Goal: Task Accomplishment & Management: Complete application form

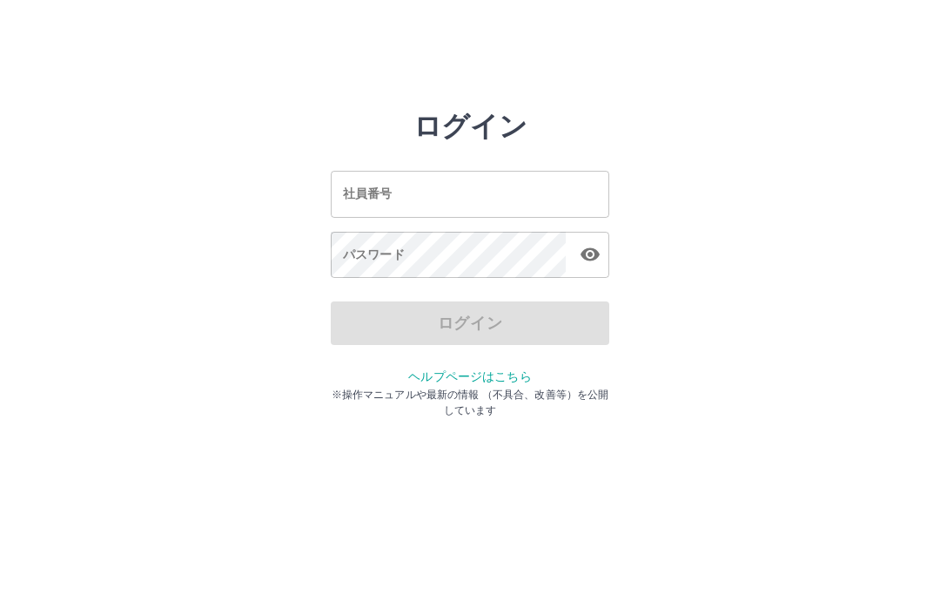
click at [436, 192] on input "社員番号" at bounding box center [470, 194] width 279 height 46
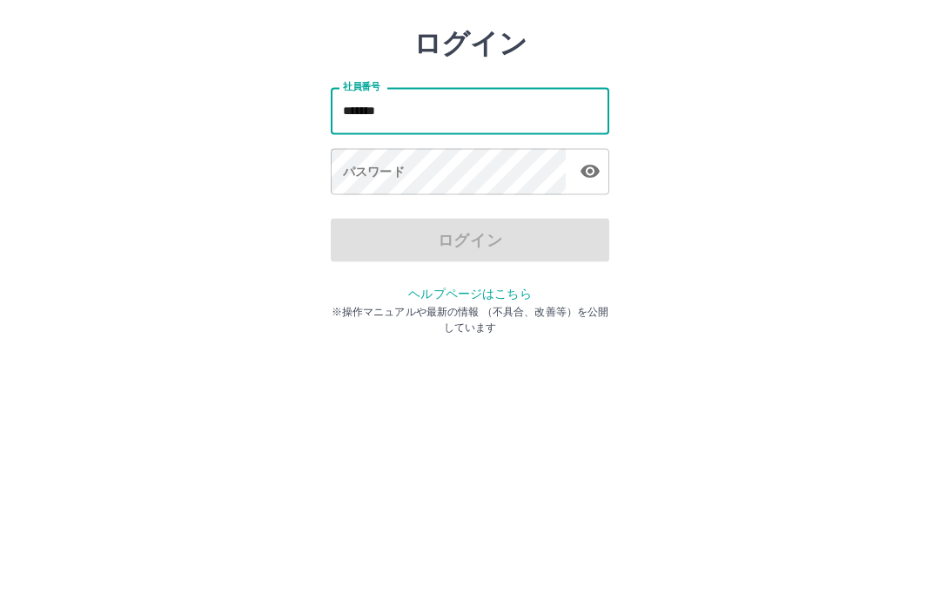
type input "*******"
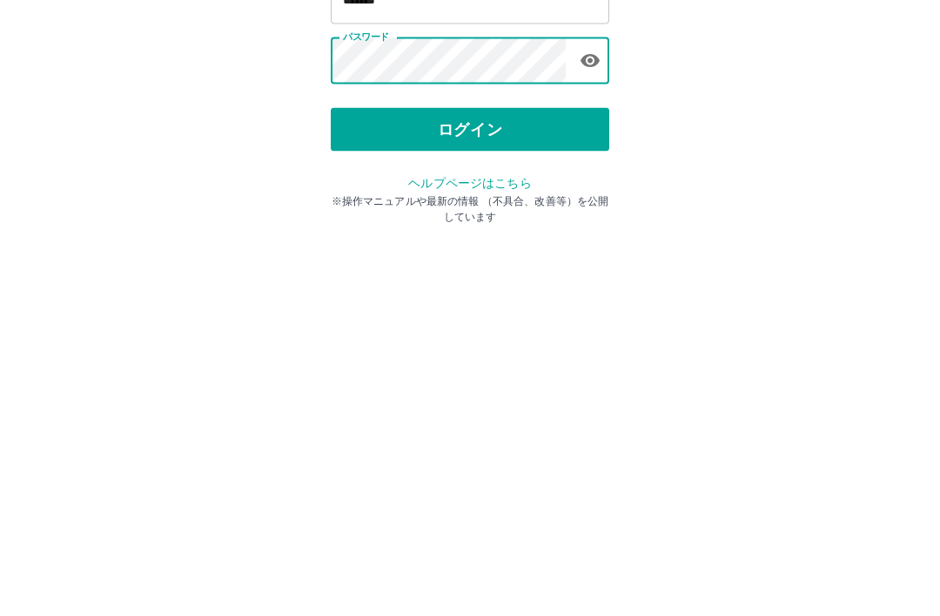
click at [529, 301] on button "ログイン" at bounding box center [470, 323] width 279 height 44
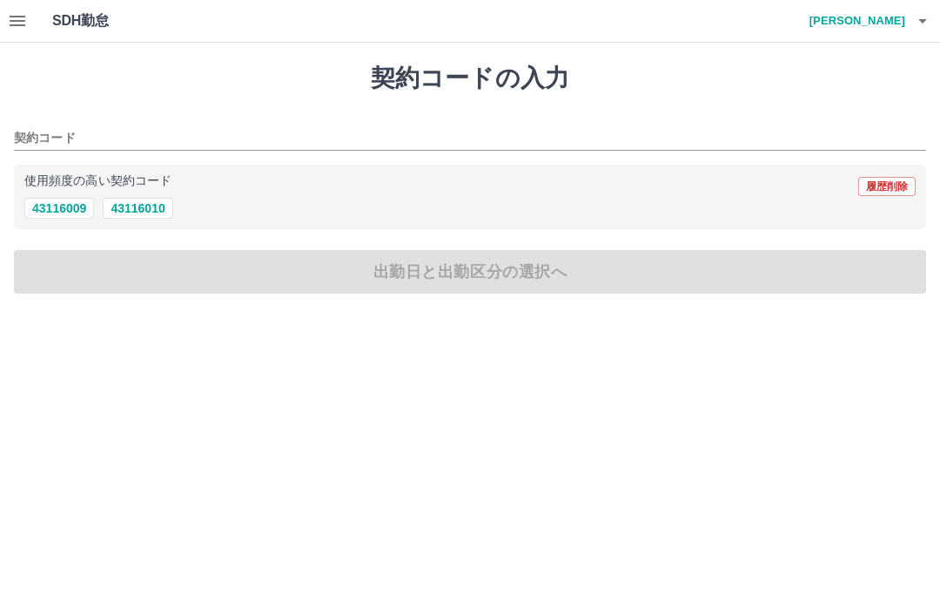
click at [152, 208] on button "43116010" at bounding box center [138, 208] width 70 height 21
type input "********"
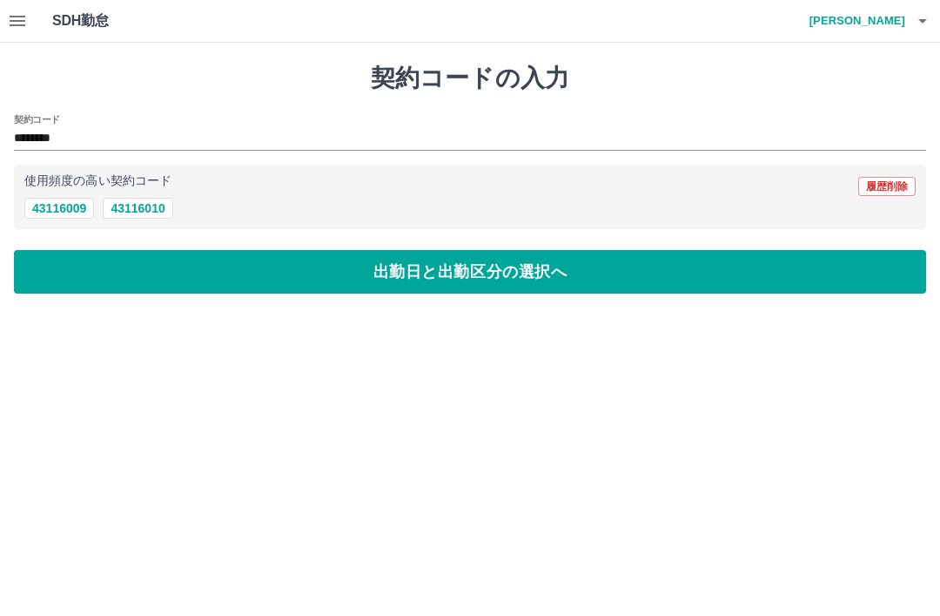
click at [433, 278] on button "出勤日と出勤区分の選択へ" at bounding box center [470, 272] width 913 height 44
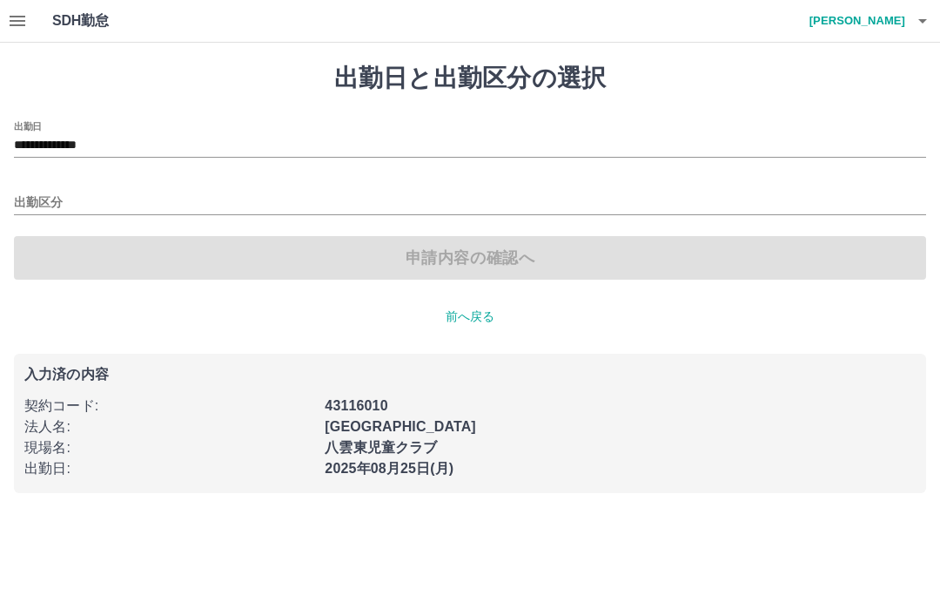
click at [16, 185] on div "出勤区分" at bounding box center [470, 196] width 913 height 37
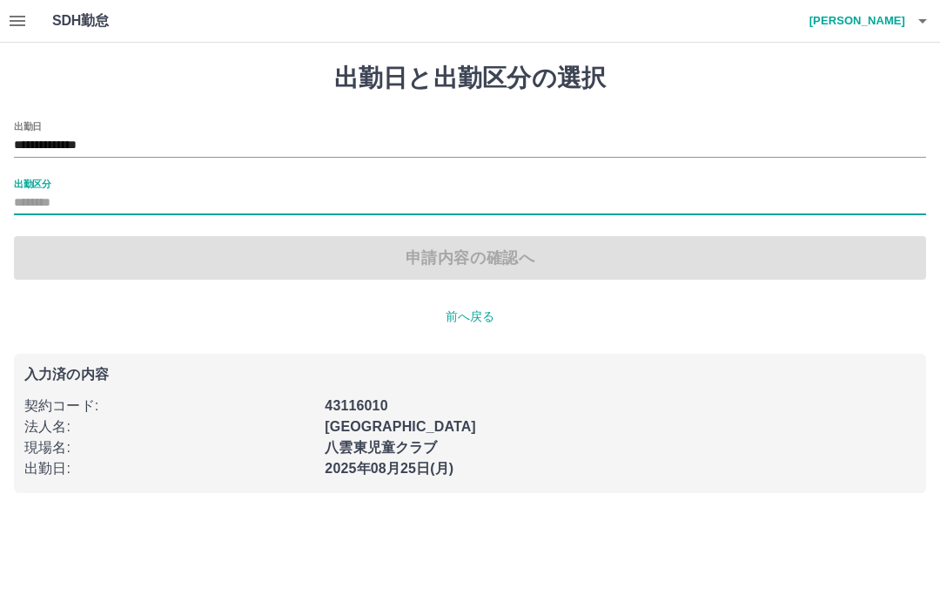
click at [39, 179] on label "出勤区分" at bounding box center [32, 183] width 37 height 13
click at [39, 192] on input "出勤区分" at bounding box center [470, 203] width 913 height 22
click at [46, 184] on label "出勤区分" at bounding box center [32, 183] width 37 height 13
click at [46, 192] on input "出勤区分" at bounding box center [470, 203] width 913 height 22
click at [45, 178] on label "出勤区分" at bounding box center [32, 183] width 37 height 13
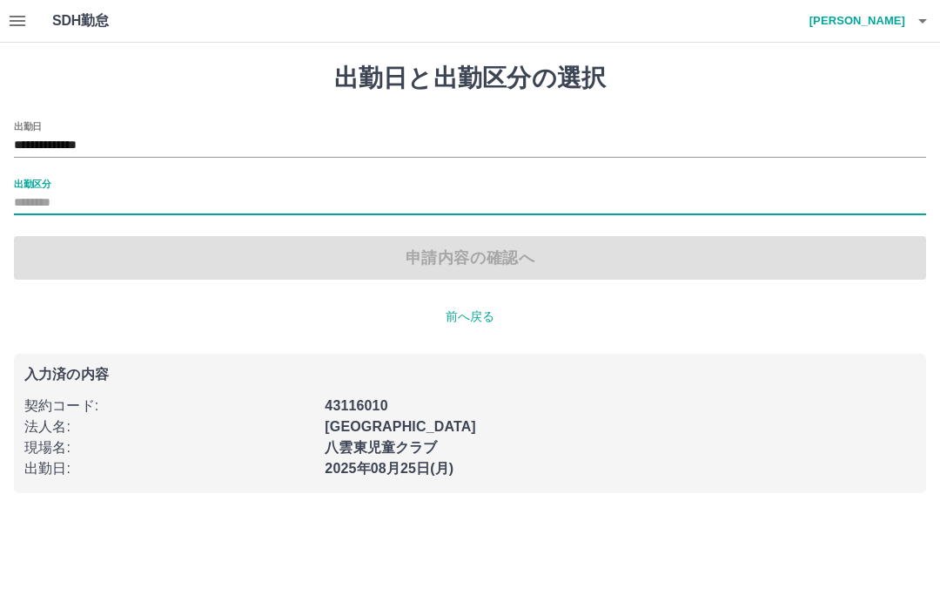
click at [45, 192] on input "出勤区分" at bounding box center [470, 203] width 913 height 22
click at [50, 184] on label "出勤区分" at bounding box center [32, 183] width 37 height 13
click at [50, 192] on input "出勤区分" at bounding box center [470, 203] width 913 height 22
click at [38, 177] on label "出勤区分" at bounding box center [32, 183] width 37 height 13
click at [38, 192] on input "出勤区分" at bounding box center [470, 203] width 913 height 22
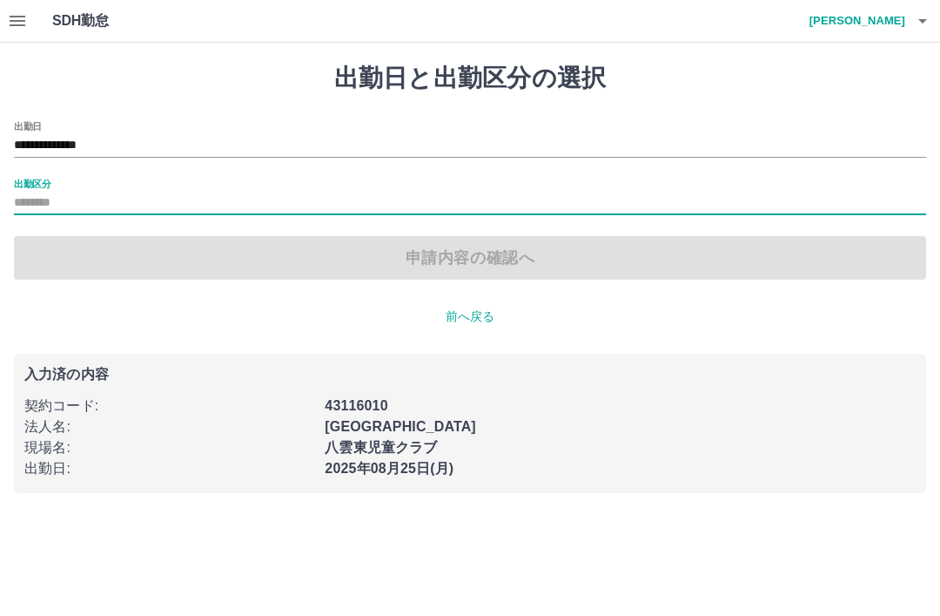
click at [42, 192] on input "出勤区分" at bounding box center [470, 203] width 913 height 22
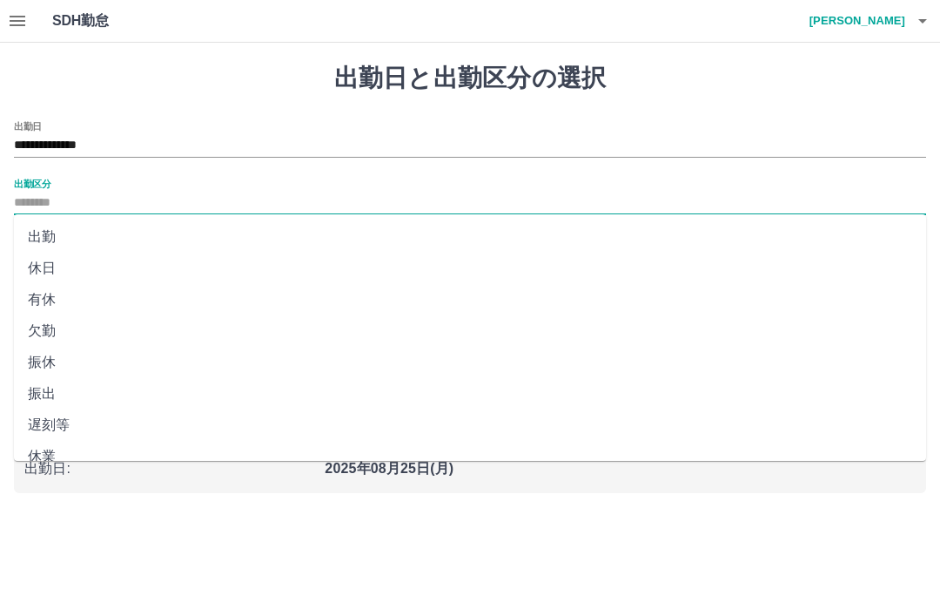
click at [45, 239] on li "出勤" at bounding box center [470, 236] width 913 height 31
type input "**"
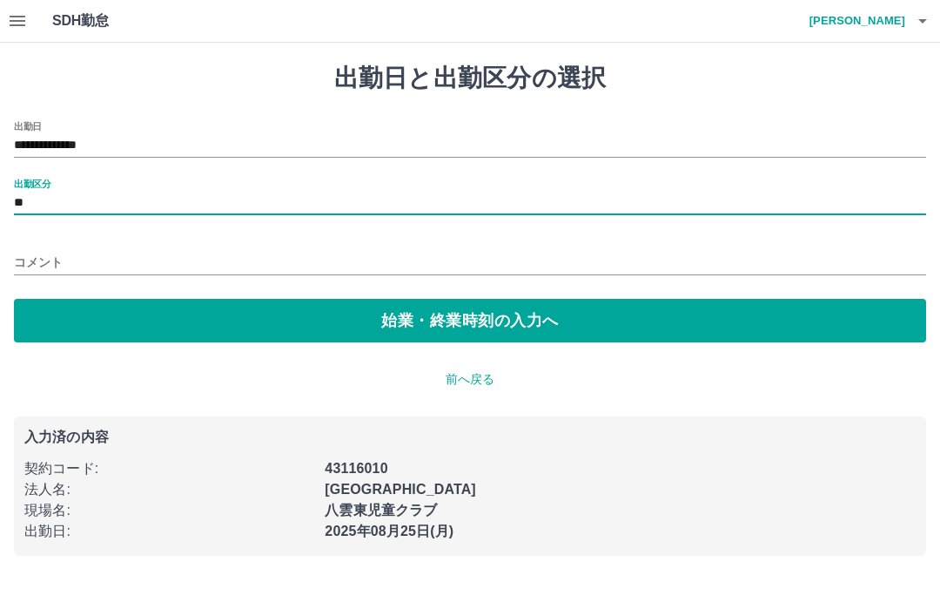
click at [533, 308] on button "始業・終業時刻の入力へ" at bounding box center [470, 321] width 913 height 44
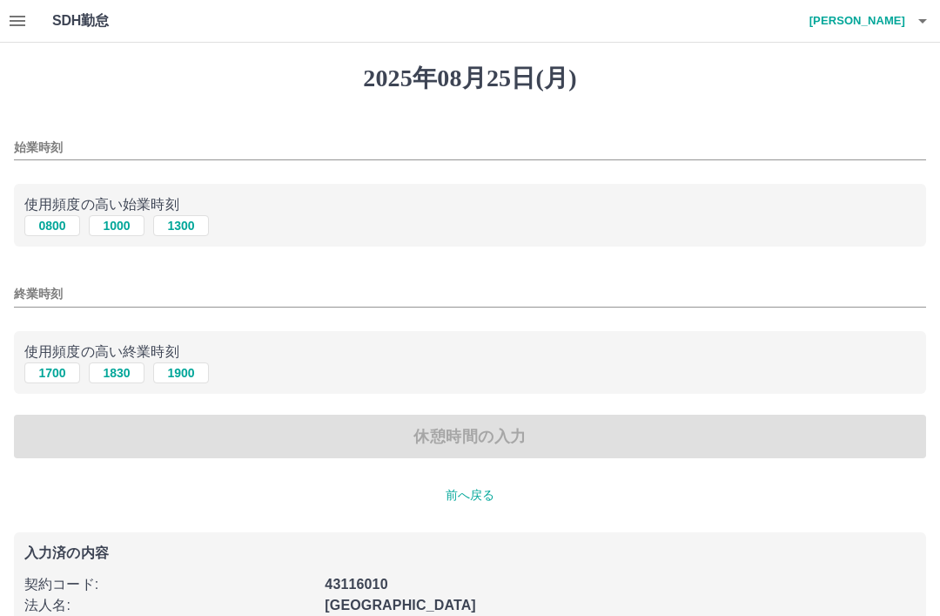
click at [54, 228] on button "0800" at bounding box center [52, 225] width 56 height 21
type input "****"
click at [57, 374] on button "1700" at bounding box center [52, 372] width 56 height 21
type input "****"
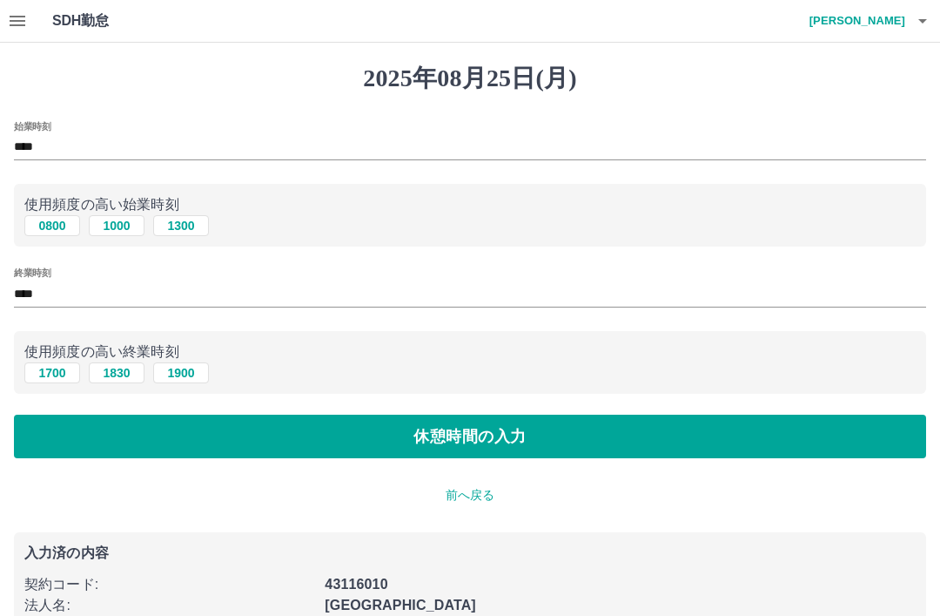
click at [608, 425] on button "休憩時間の入力" at bounding box center [470, 436] width 913 height 44
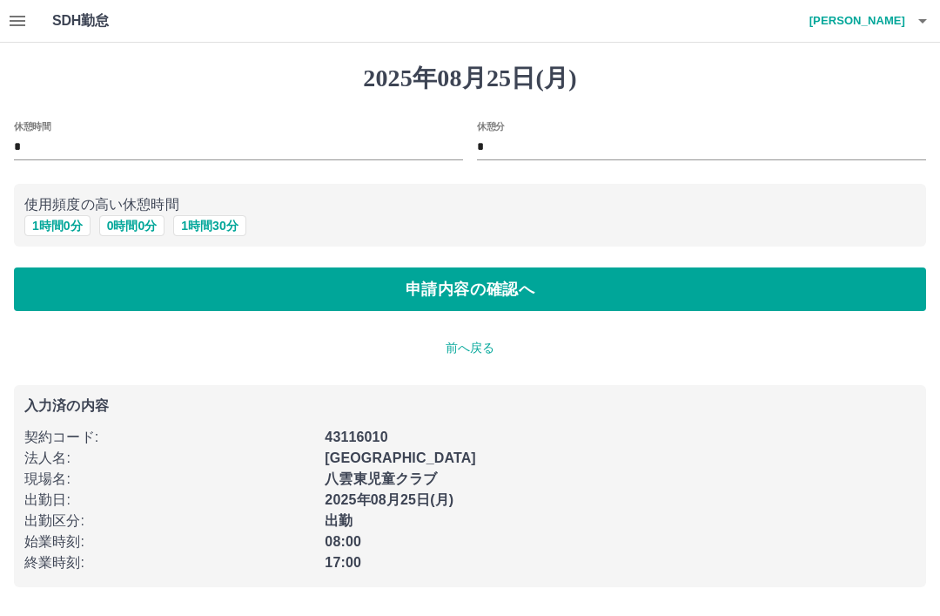
click at [54, 219] on button "1 時間 0 分" at bounding box center [57, 225] width 66 height 21
type input "*"
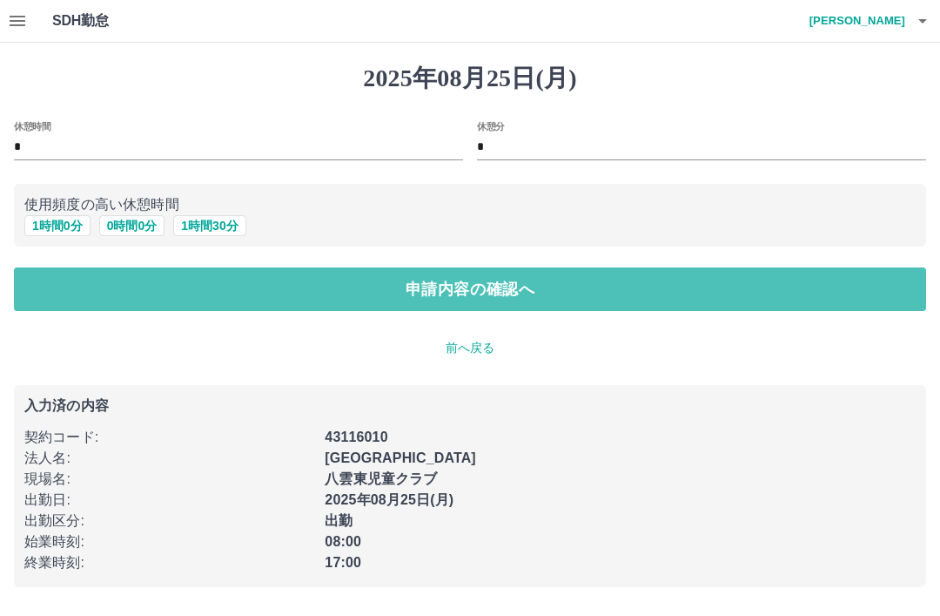
click at [531, 282] on button "申請内容の確認へ" at bounding box center [470, 289] width 913 height 44
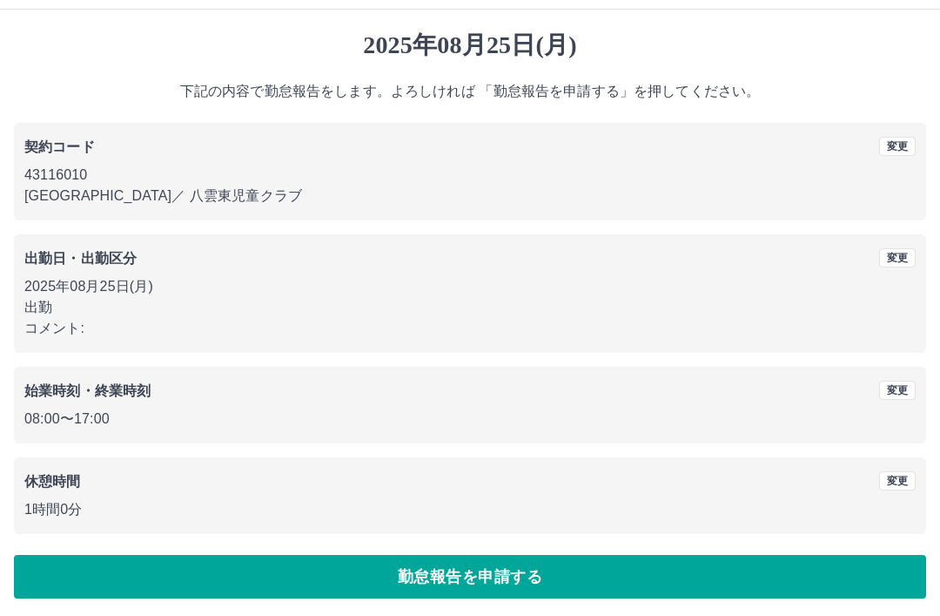
scroll to position [36, 0]
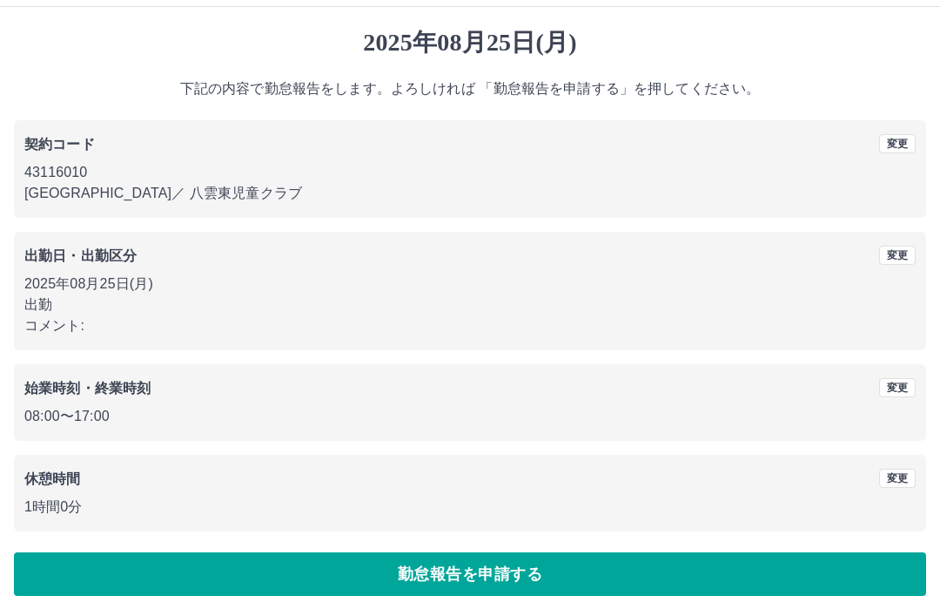
click at [554, 566] on button "勤怠報告を申請する" at bounding box center [470, 574] width 913 height 44
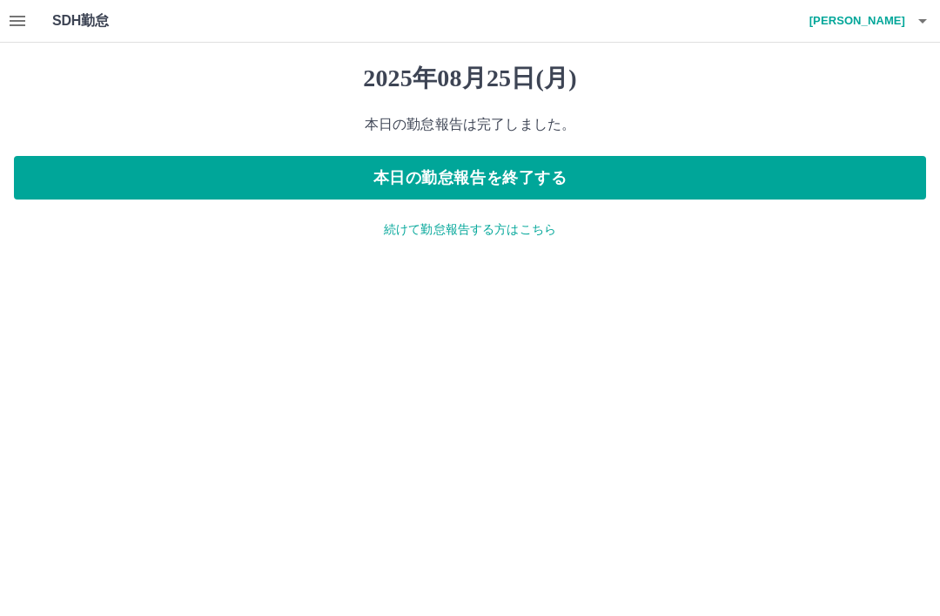
click at [24, 24] on icon "button" at bounding box center [18, 21] width 16 height 10
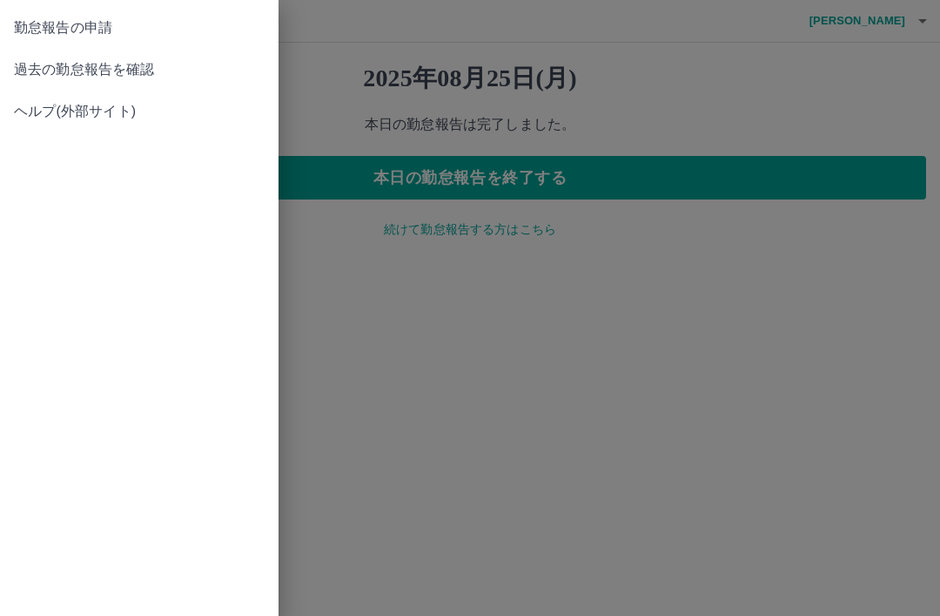
click at [165, 66] on span "過去の勤怠報告を確認" at bounding box center [139, 69] width 251 height 21
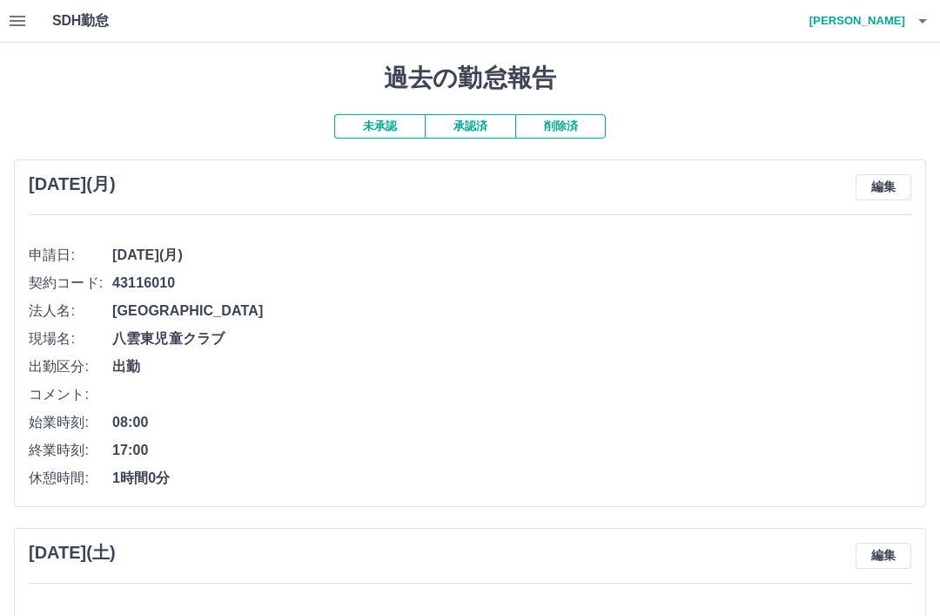
click at [877, 17] on h4 "田中　有三枝" at bounding box center [853, 21] width 104 height 42
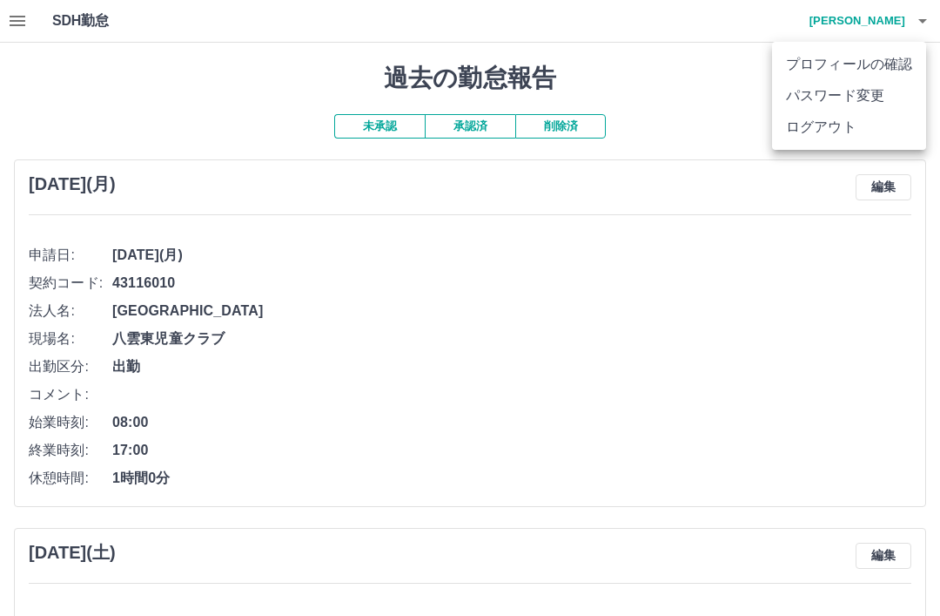
click at [845, 122] on li "ログアウト" at bounding box center [849, 126] width 154 height 31
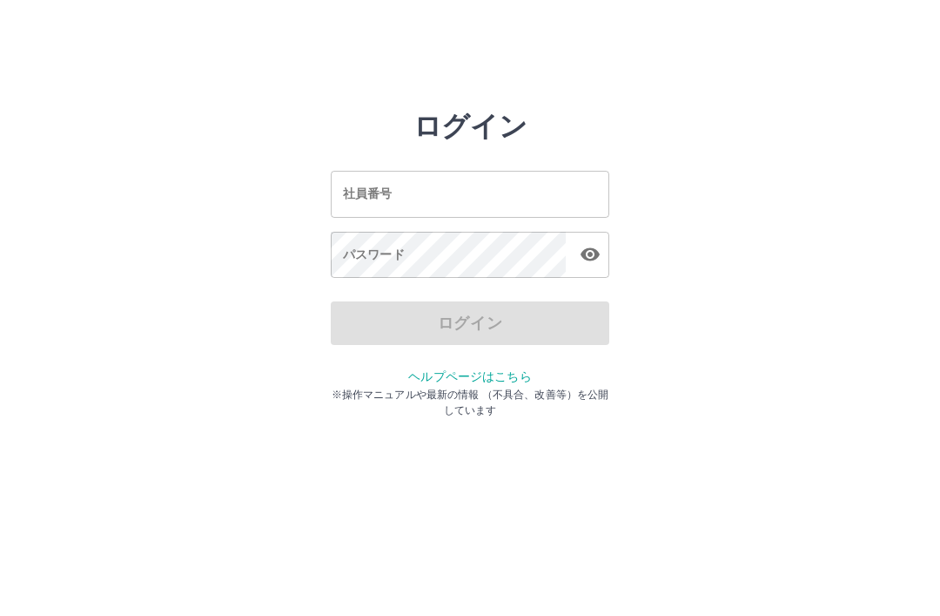
click at [453, 204] on input "社員番号" at bounding box center [470, 194] width 279 height 46
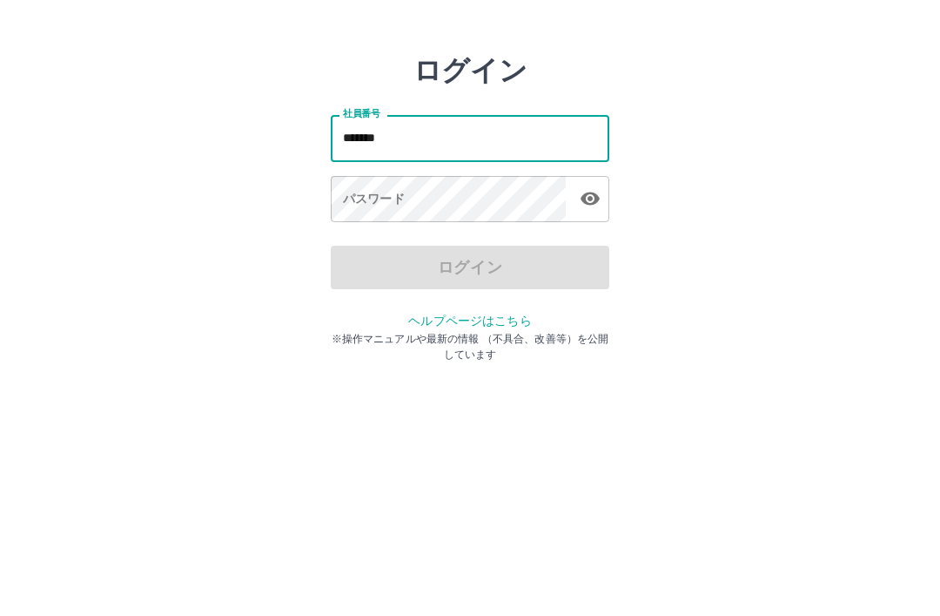
type input "*******"
click at [395, 232] on div "パスワード パスワード" at bounding box center [470, 256] width 279 height 49
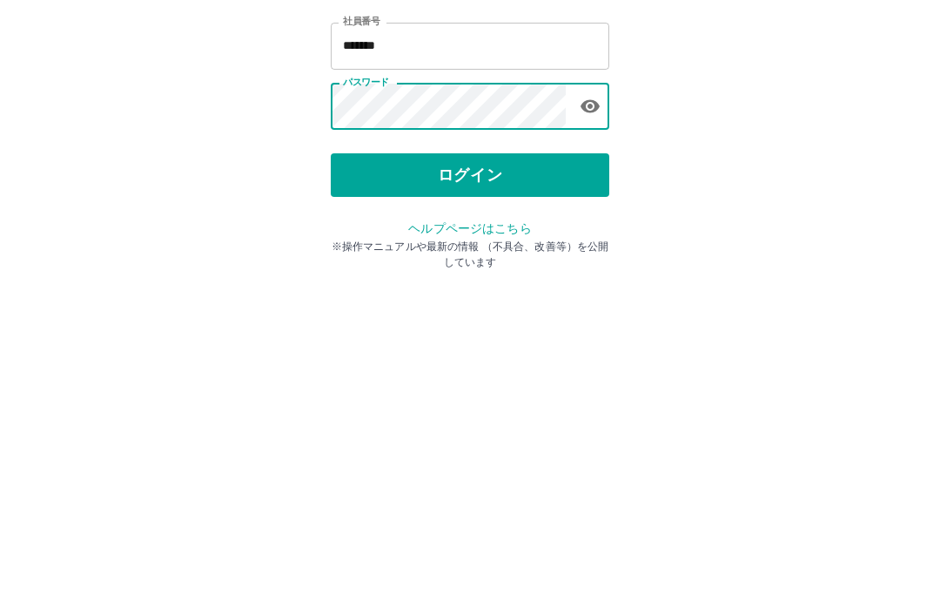
click at [500, 301] on button "ログイン" at bounding box center [470, 323] width 279 height 44
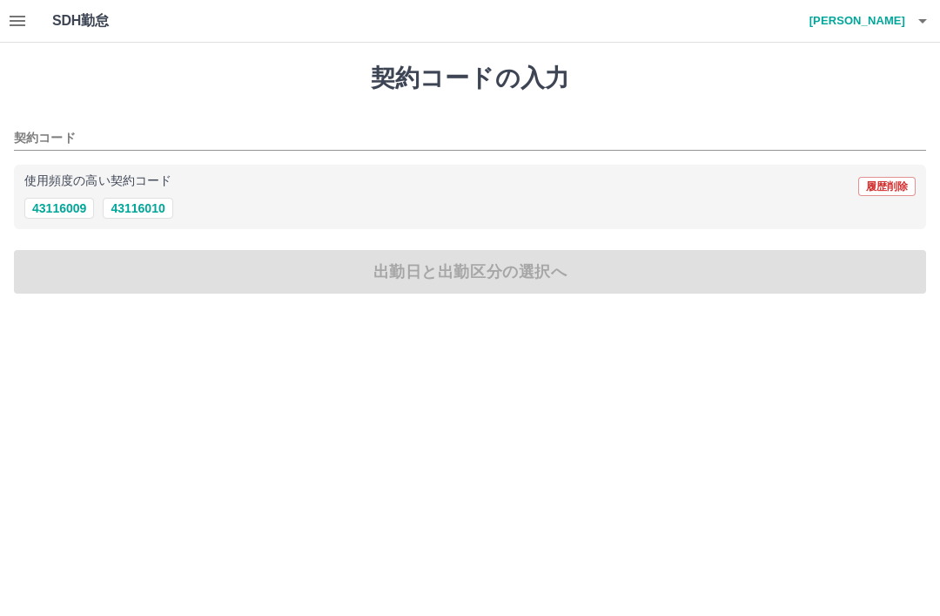
click at [150, 206] on button "43116010" at bounding box center [138, 208] width 70 height 21
type input "********"
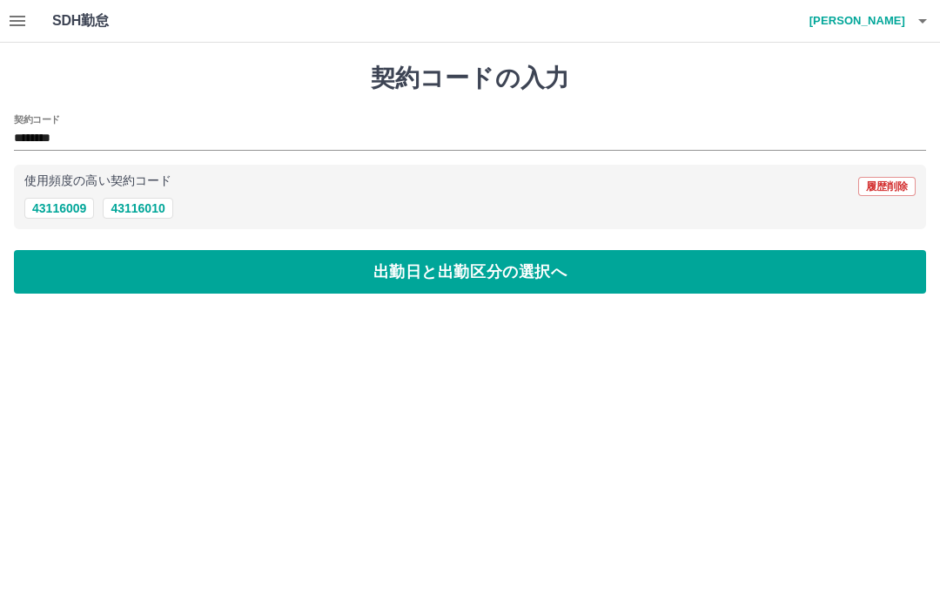
click at [215, 275] on button "出勤日と出勤区分の選択へ" at bounding box center [470, 272] width 913 height 44
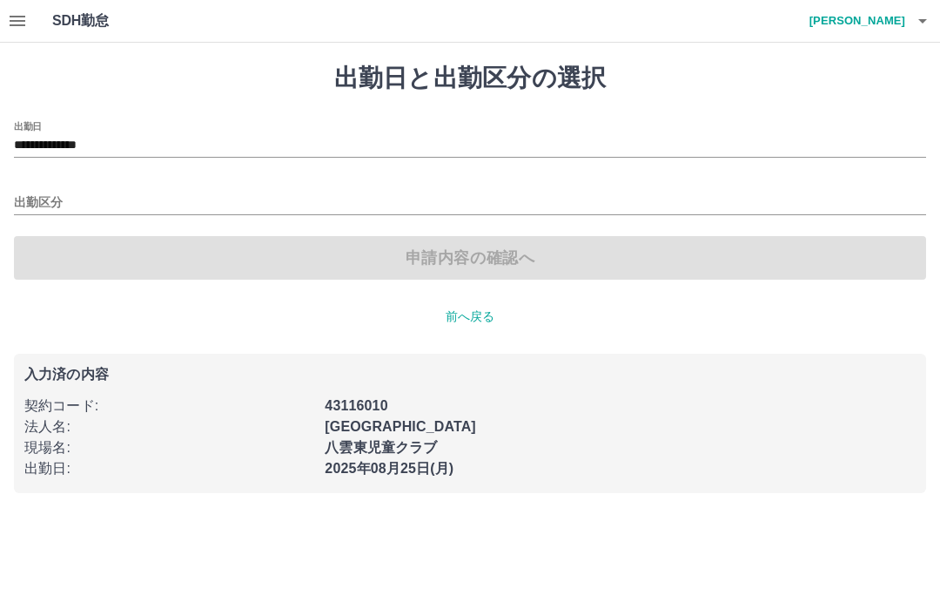
click at [219, 181] on div "出勤区分" at bounding box center [470, 196] width 913 height 37
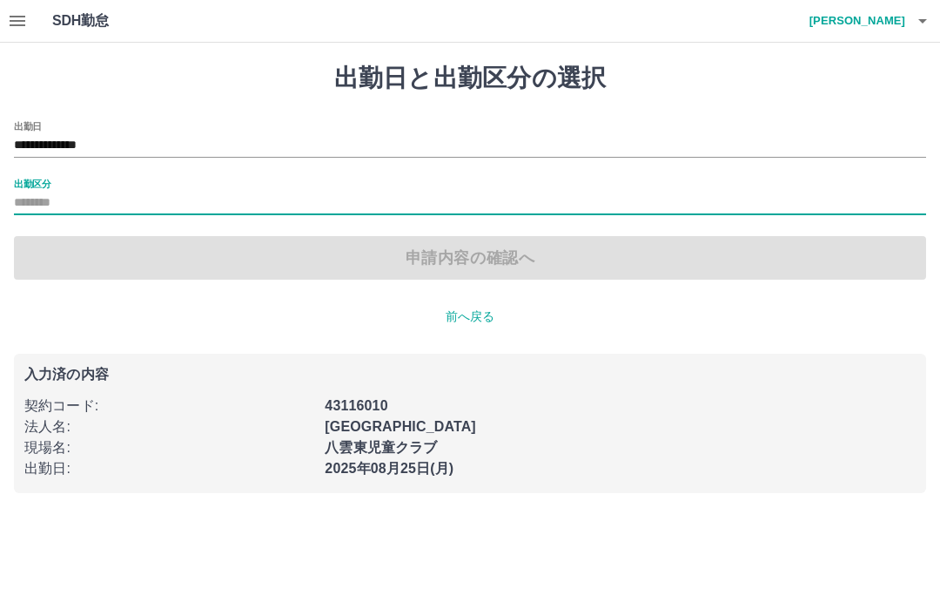
click at [302, 192] on input "出勤区分" at bounding box center [470, 203] width 913 height 22
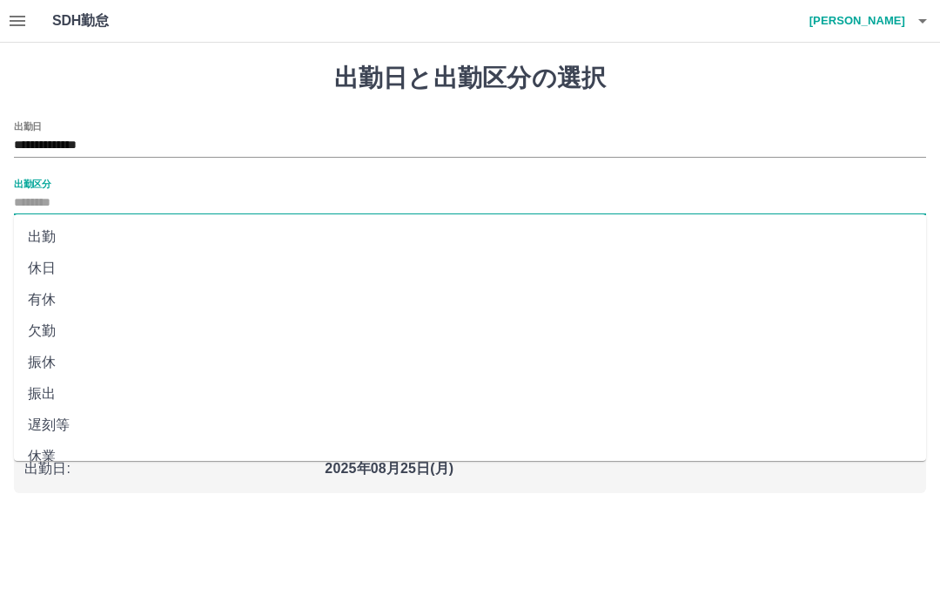
click at [243, 232] on li "出勤" at bounding box center [470, 236] width 913 height 31
type input "**"
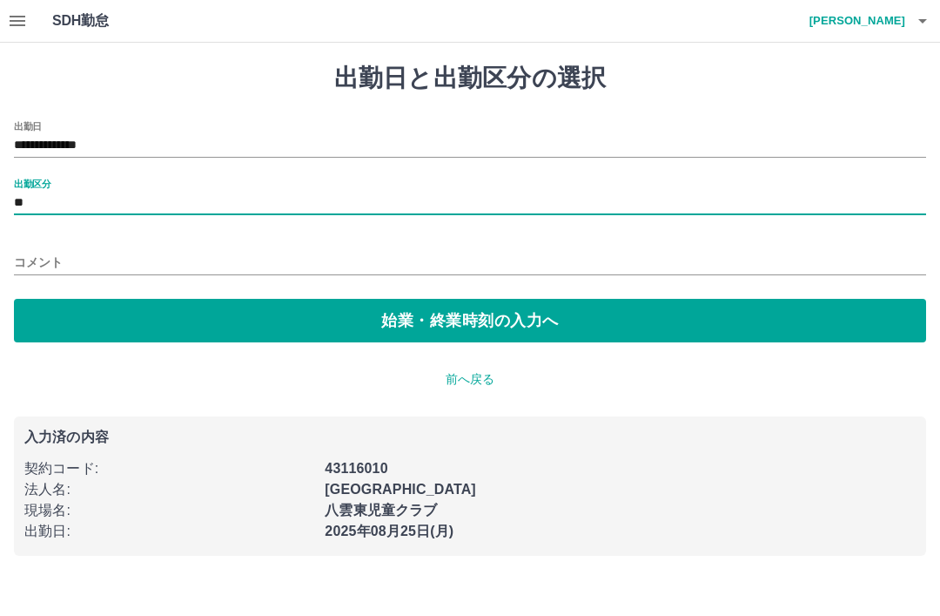
click at [379, 321] on button "始業・終業時刻の入力へ" at bounding box center [470, 321] width 913 height 44
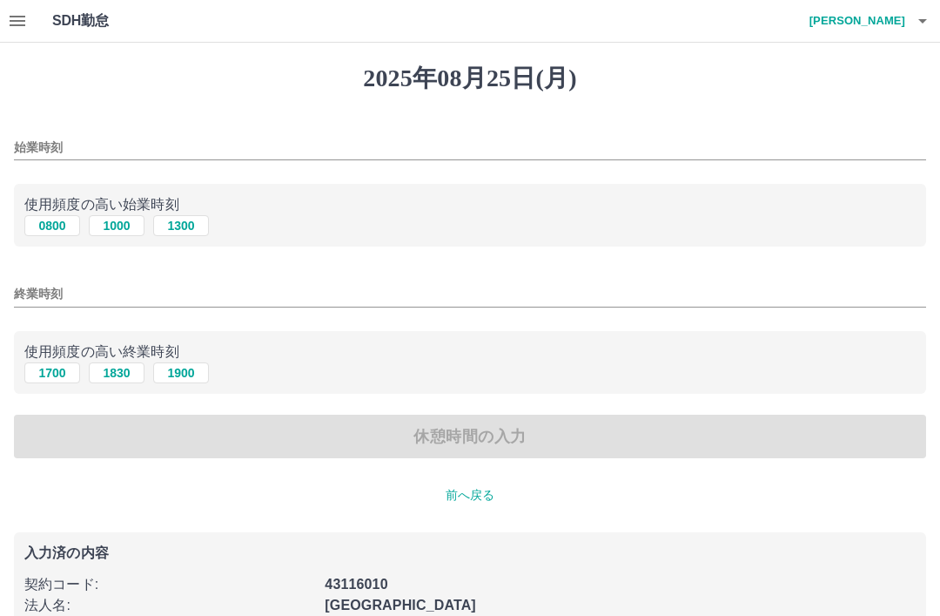
click at [57, 219] on button "0800" at bounding box center [52, 225] width 56 height 21
type input "****"
click at [50, 378] on button "1700" at bounding box center [52, 372] width 56 height 21
type input "****"
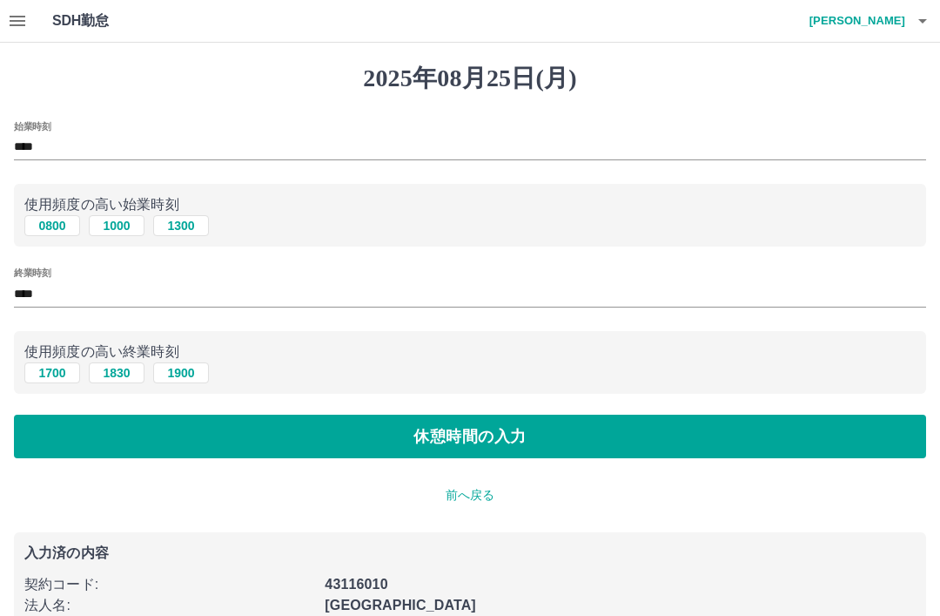
click at [219, 444] on button "休憩時間の入力" at bounding box center [470, 436] width 913 height 44
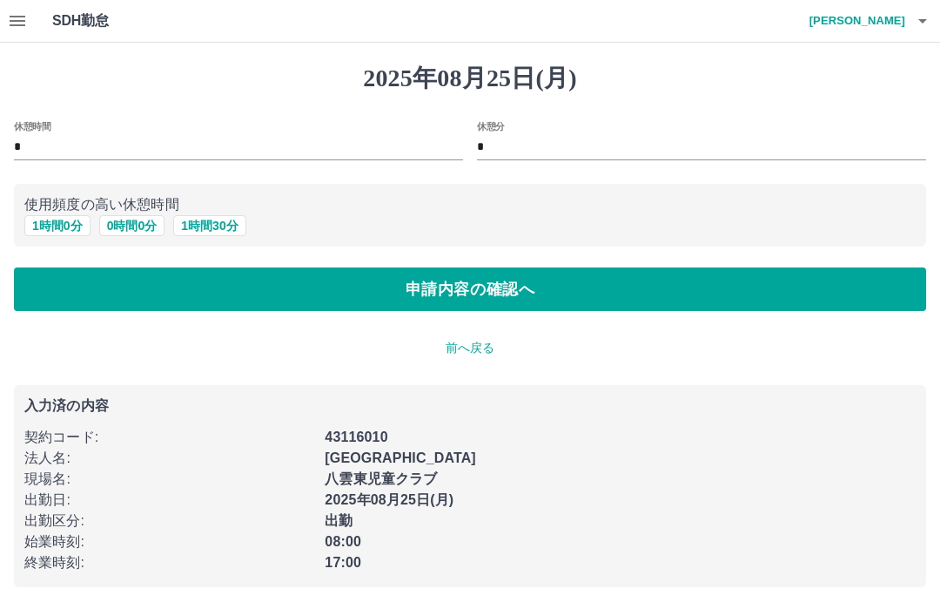
click at [64, 223] on button "1 時間 0 分" at bounding box center [57, 225] width 66 height 21
type input "*"
click at [160, 300] on button "申請内容の確認へ" at bounding box center [470, 289] width 913 height 44
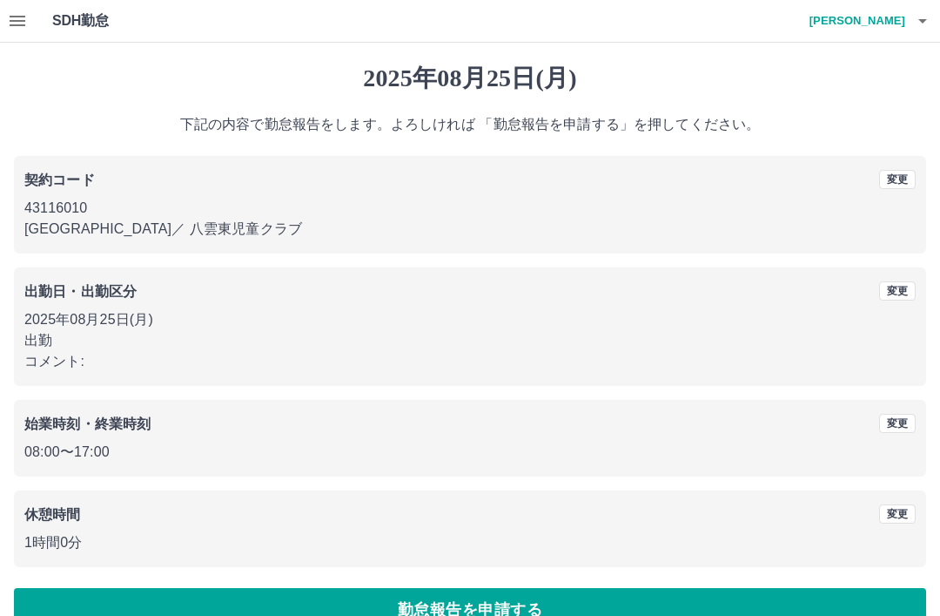
scroll to position [36, 0]
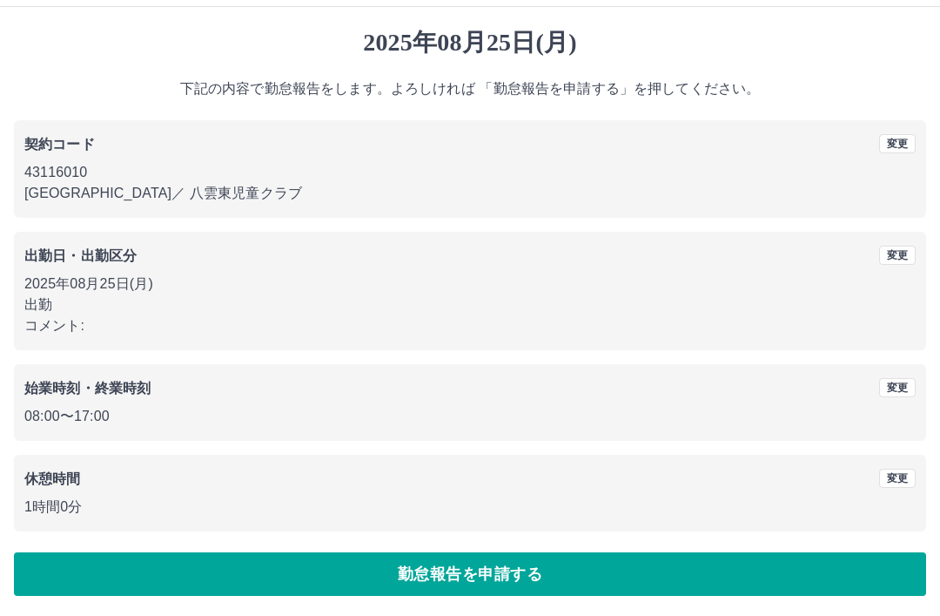
click at [302, 586] on button "勤怠報告を申請する" at bounding box center [470, 574] width 913 height 44
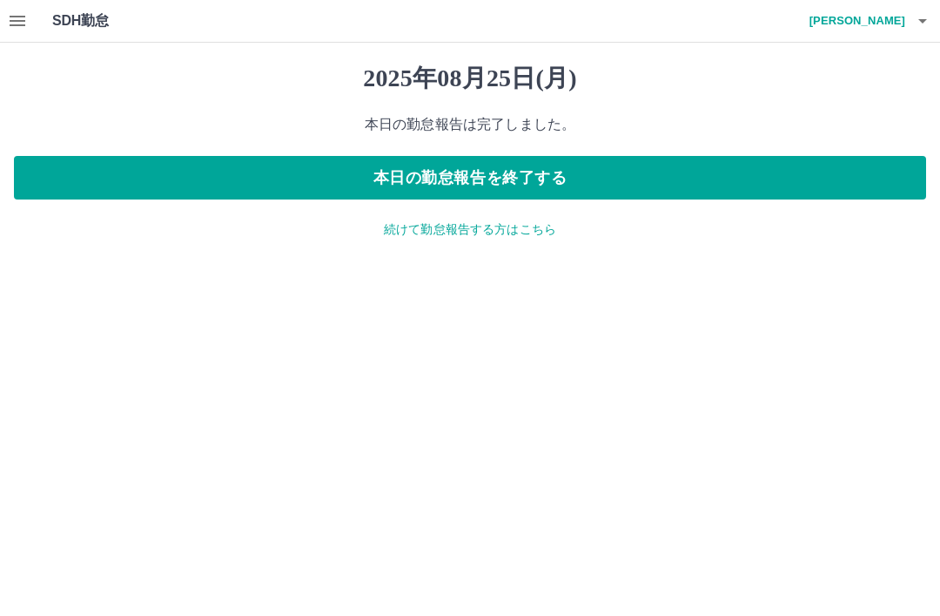
click at [12, 26] on icon "button" at bounding box center [18, 21] width 16 height 10
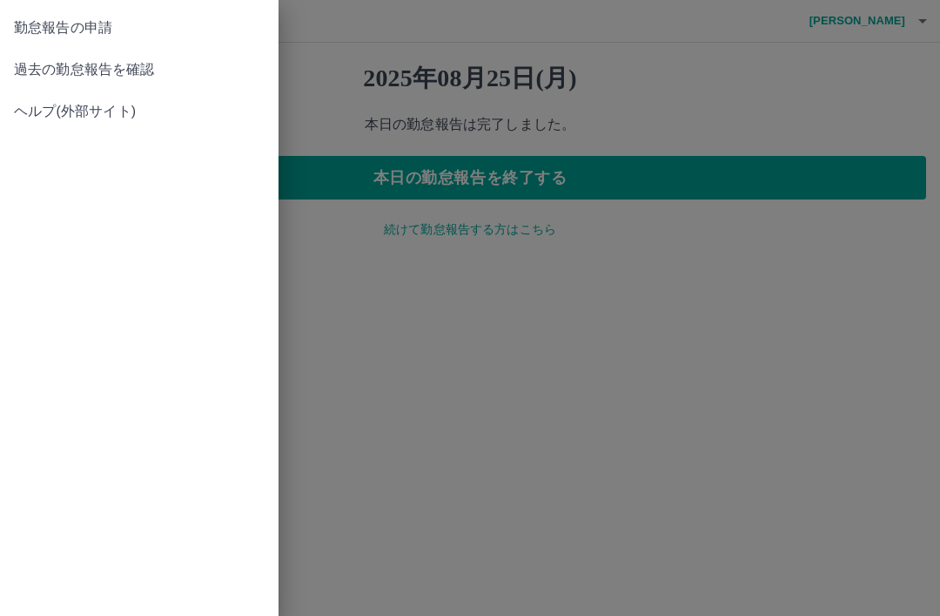
click at [226, 67] on span "過去の勤怠報告を確認" at bounding box center [139, 69] width 251 height 21
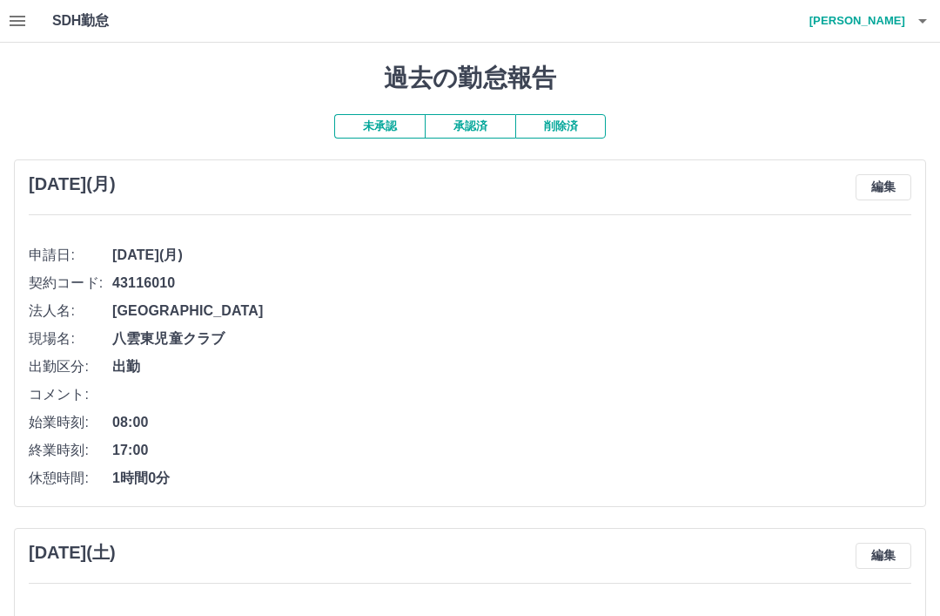
click at [894, 23] on h4 "岩崎　優子" at bounding box center [853, 21] width 104 height 42
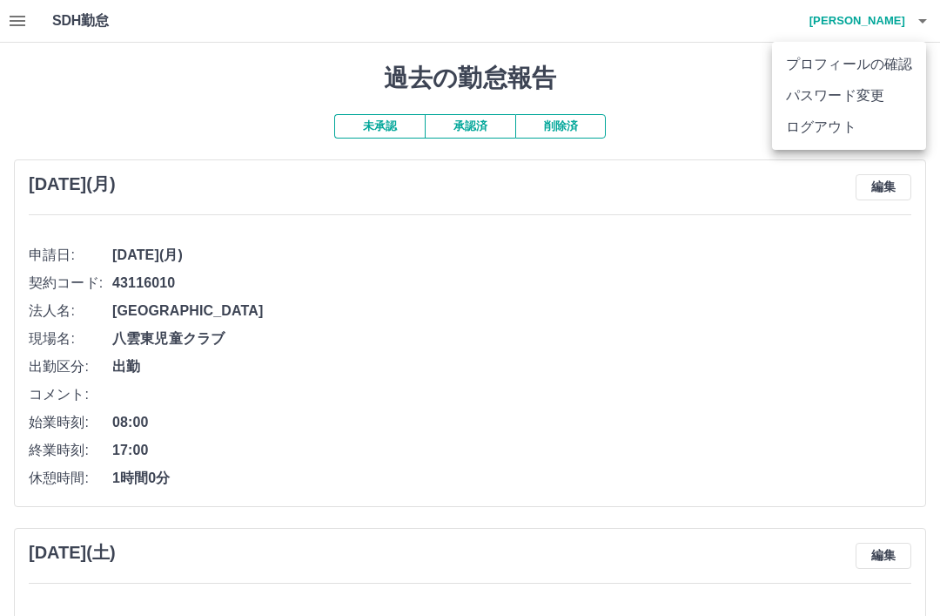
click at [859, 128] on li "ログアウト" at bounding box center [849, 126] width 154 height 31
